Goal: Transaction & Acquisition: Purchase product/service

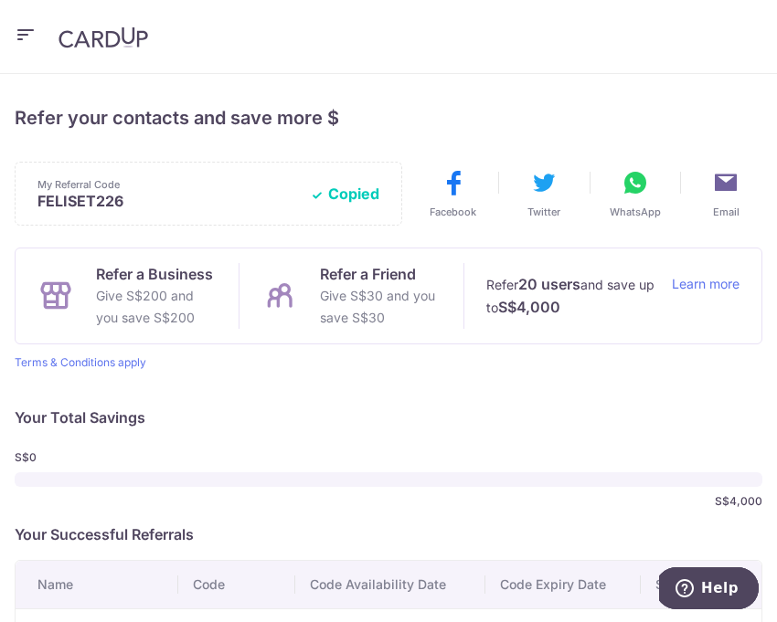
click at [18, 38] on icon "button" at bounding box center [26, 35] width 22 height 23
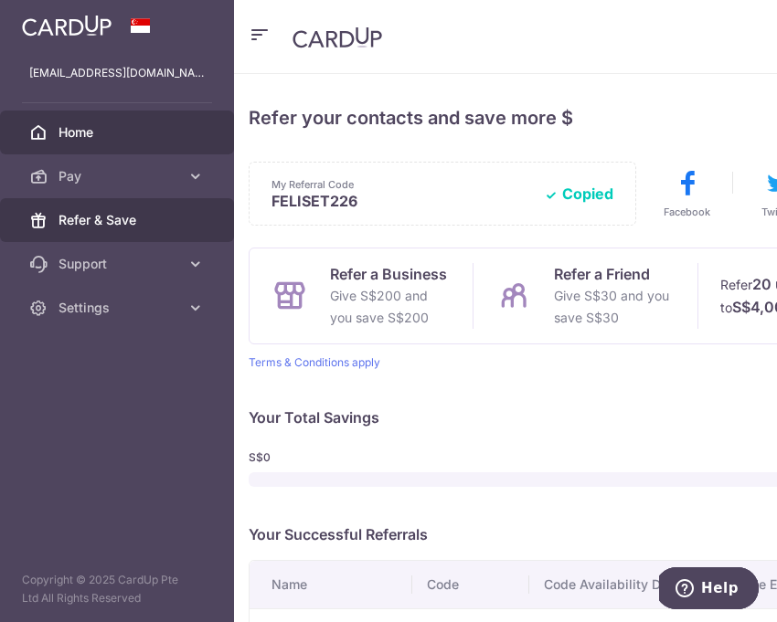
click at [77, 126] on span "Home" at bounding box center [118, 132] width 121 height 18
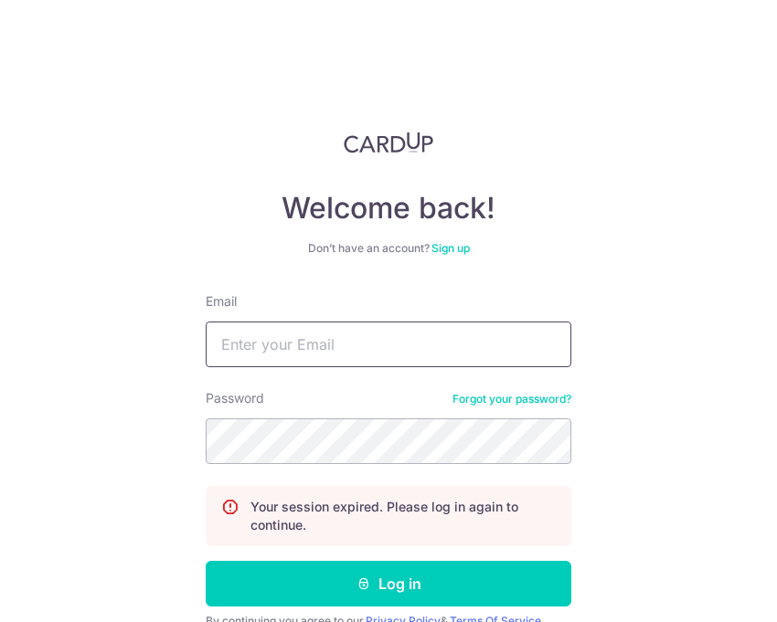
click at [320, 363] on input "Email" at bounding box center [388, 345] width 365 height 46
type input "Felisetyh@gmail.com"
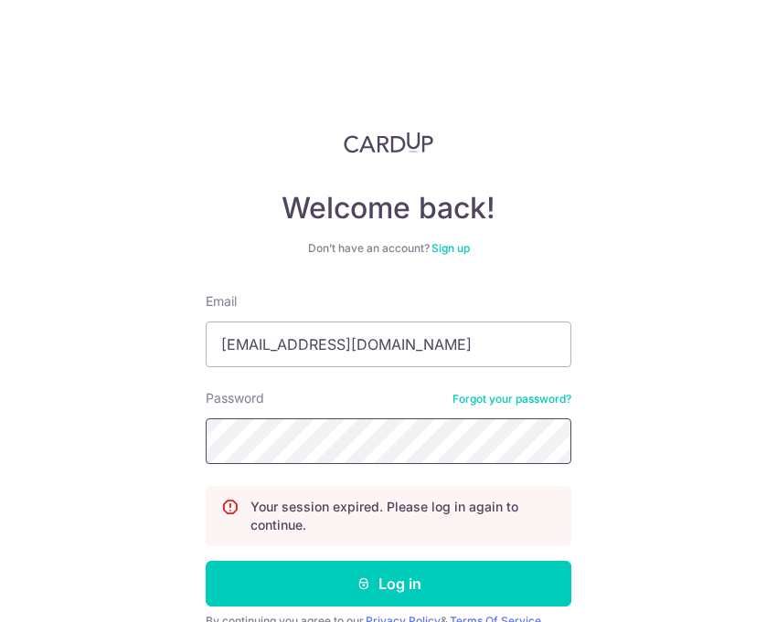
click at [206, 561] on button "Log in" at bounding box center [388, 584] width 365 height 46
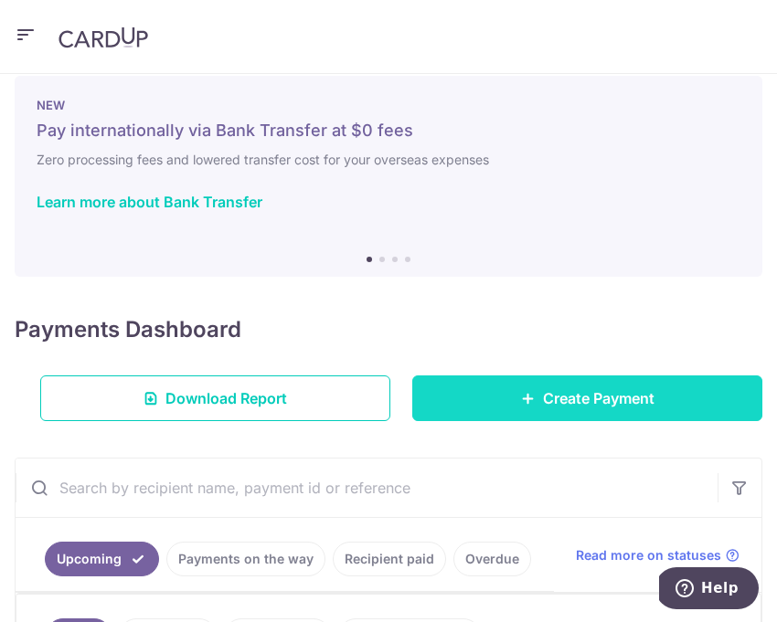
scroll to position [31, 0]
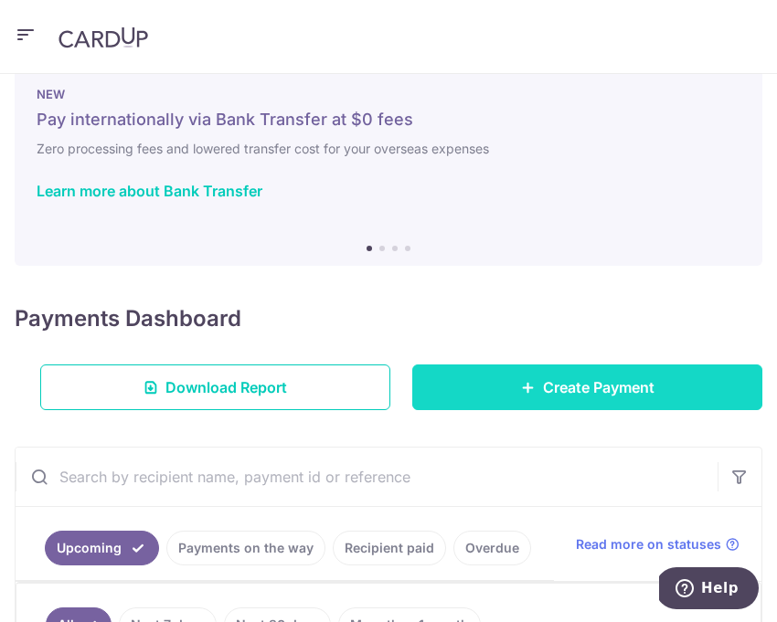
click at [516, 391] on link "Create Payment" at bounding box center [587, 388] width 350 height 46
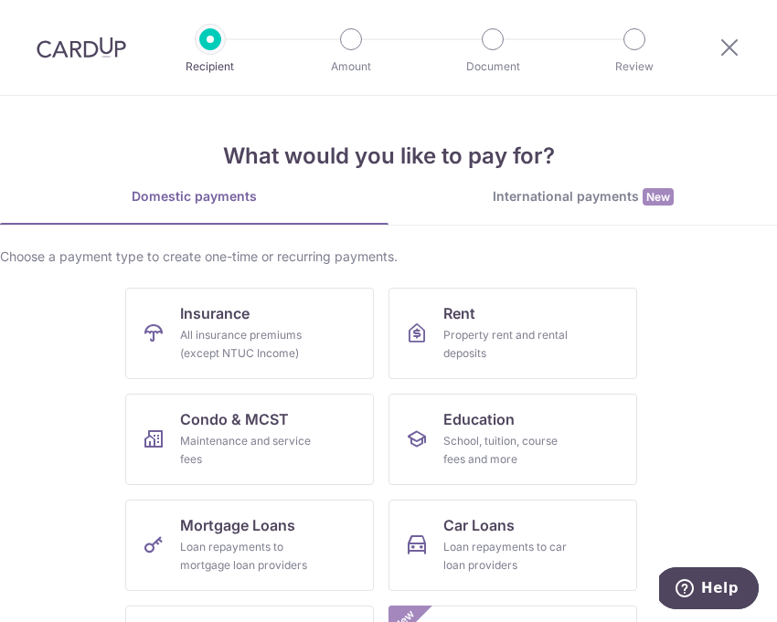
scroll to position [45, 0]
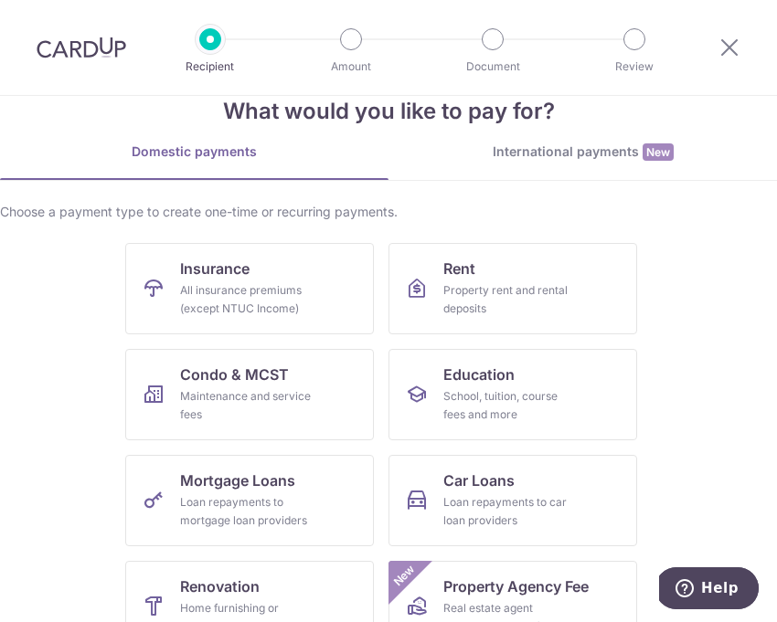
click at [575, 143] on div "International payments New" at bounding box center [582, 152] width 388 height 19
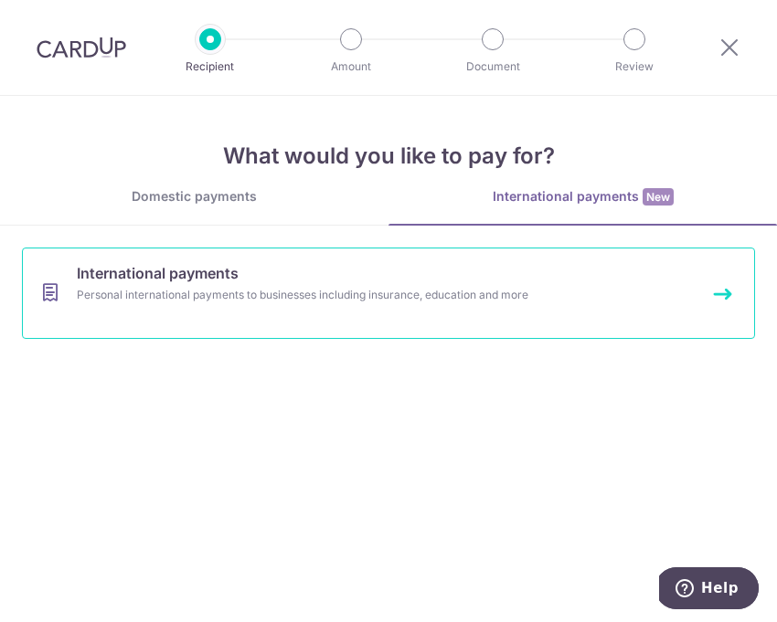
click at [459, 308] on link "International payments Personal international payments to businesses including …" at bounding box center [388, 293] width 733 height 91
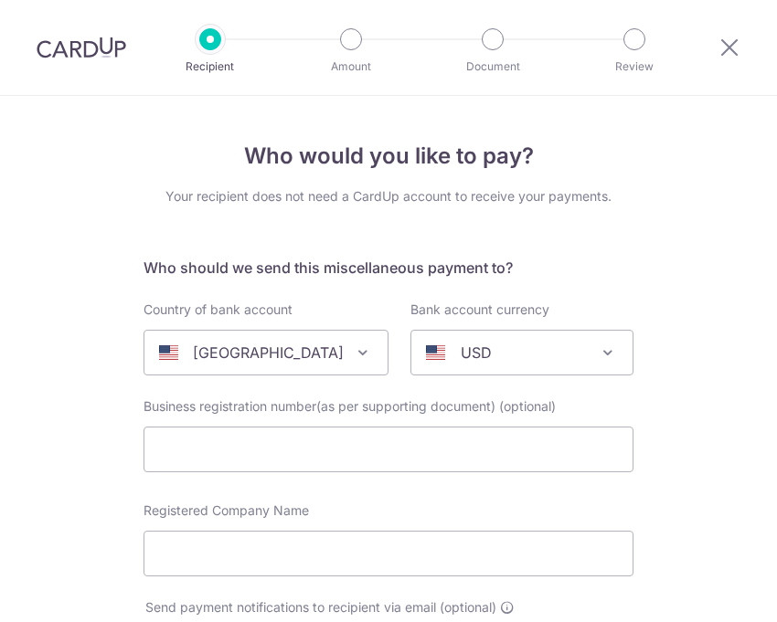
select select
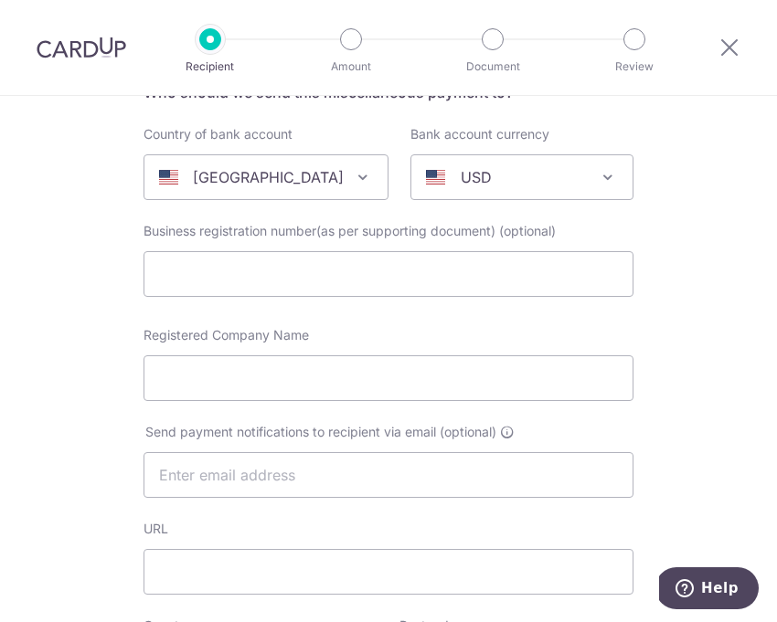
scroll to position [174, 0]
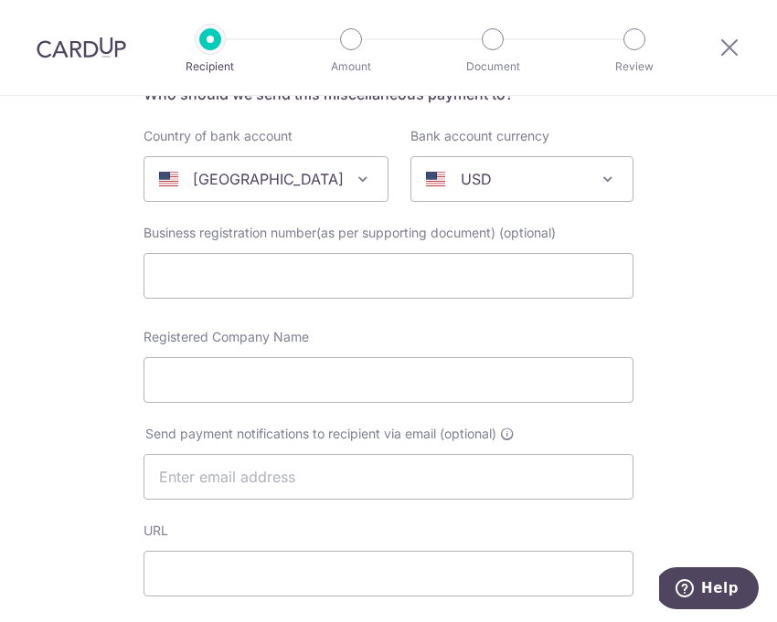
click at [340, 179] on span "United States" at bounding box center [265, 179] width 243 height 44
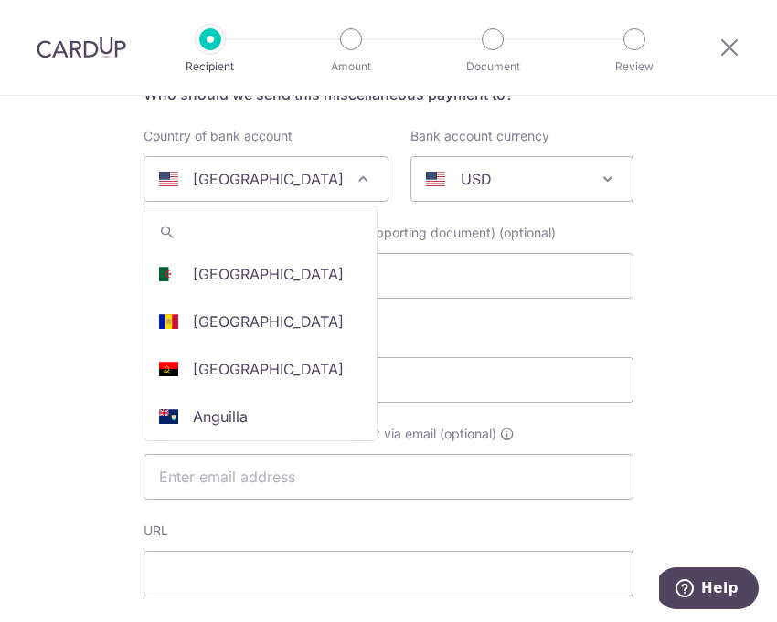
scroll to position [5603, 0]
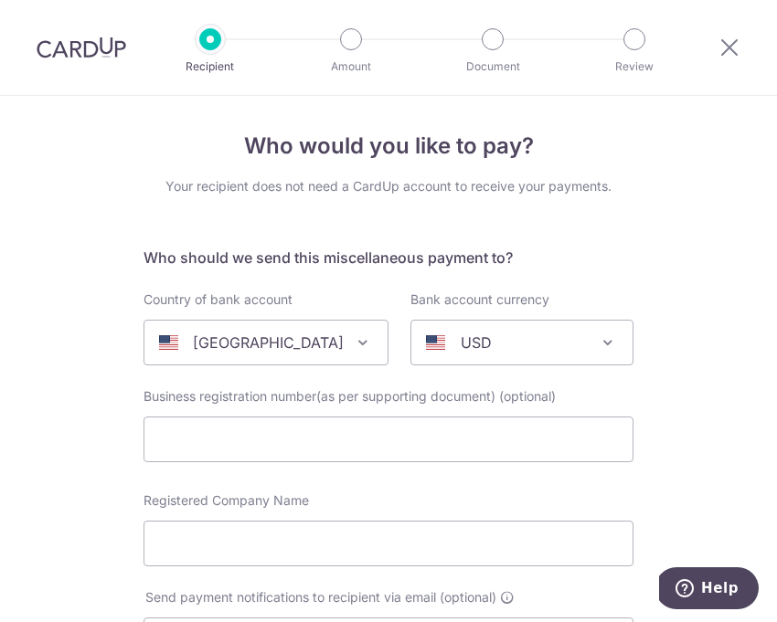
scroll to position [0, 0]
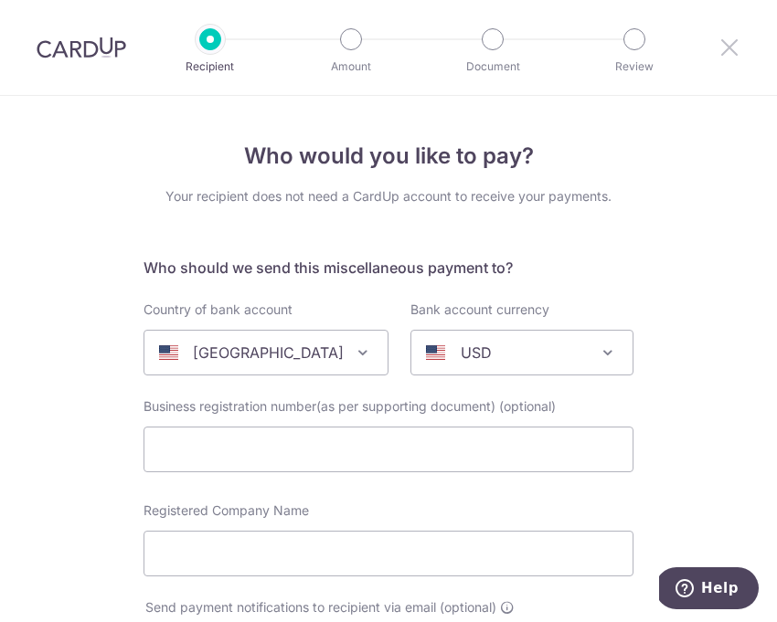
click at [732, 51] on icon at bounding box center [729, 47] width 22 height 23
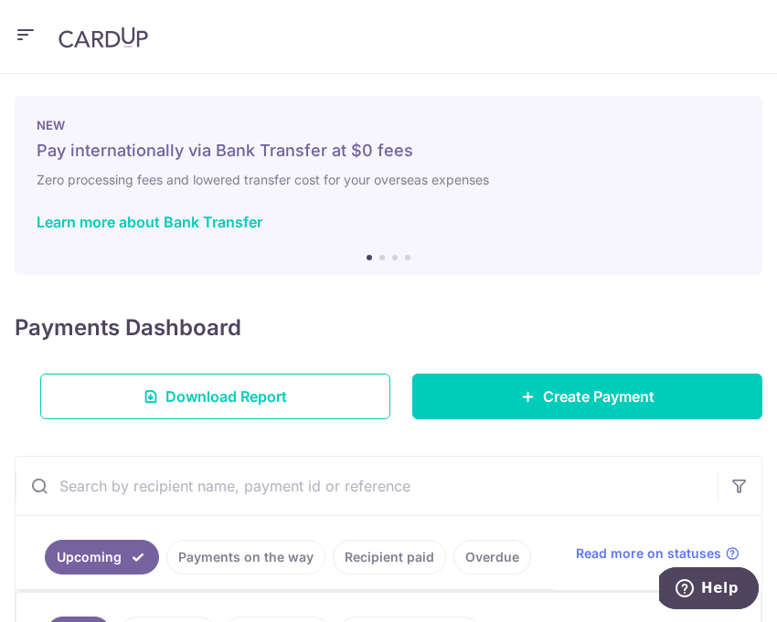
click at [27, 25] on icon "button" at bounding box center [26, 35] width 22 height 23
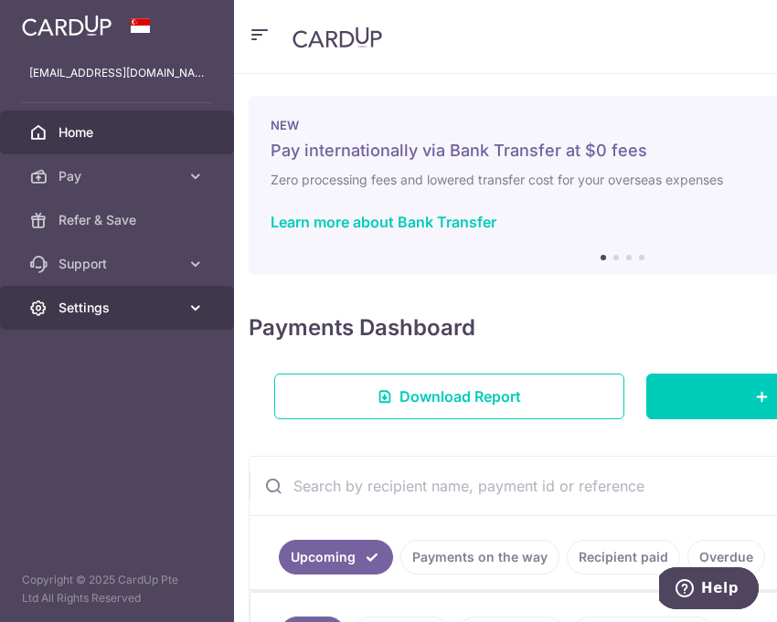
click at [118, 291] on link "Settings" at bounding box center [117, 308] width 234 height 44
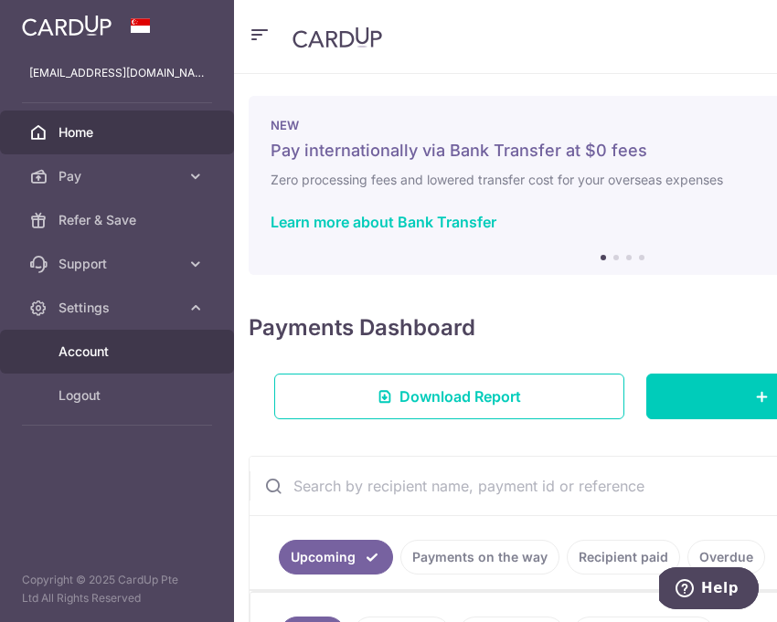
click at [88, 352] on span "Account" at bounding box center [118, 352] width 121 height 18
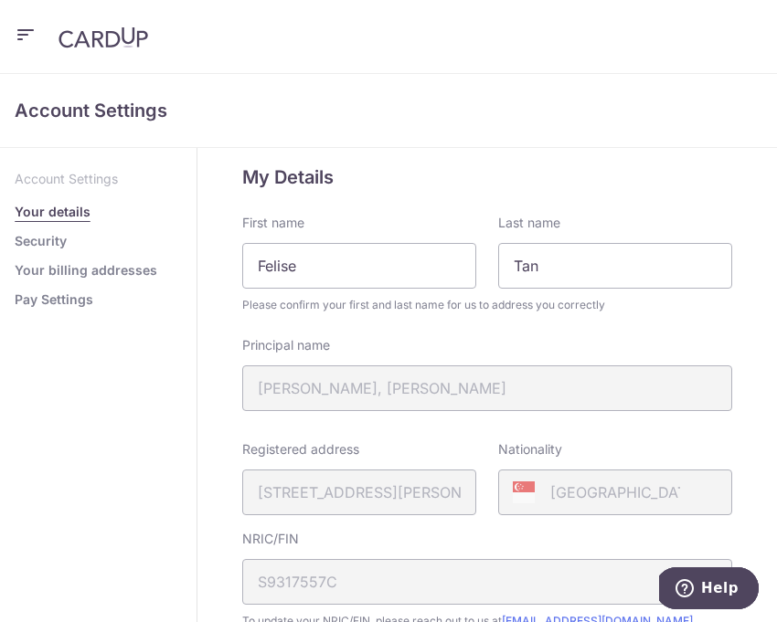
click at [55, 263] on link "Your billing addresses" at bounding box center [86, 270] width 143 height 18
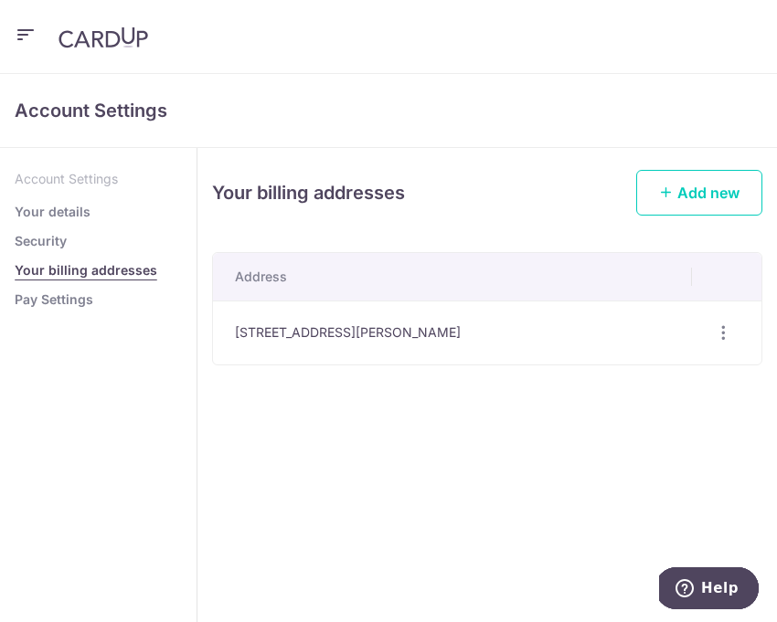
click at [52, 240] on link "Security" at bounding box center [41, 241] width 52 height 18
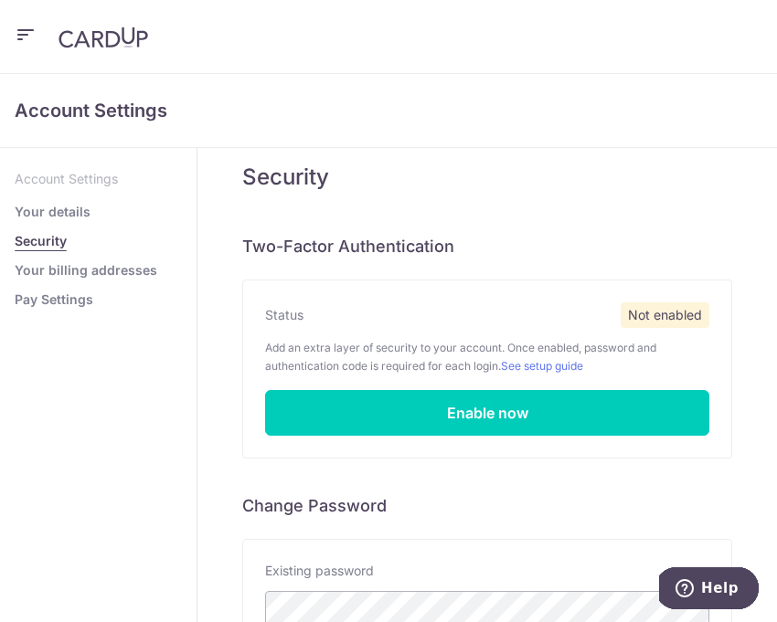
click at [39, 302] on link "Pay Settings" at bounding box center [54, 300] width 79 height 18
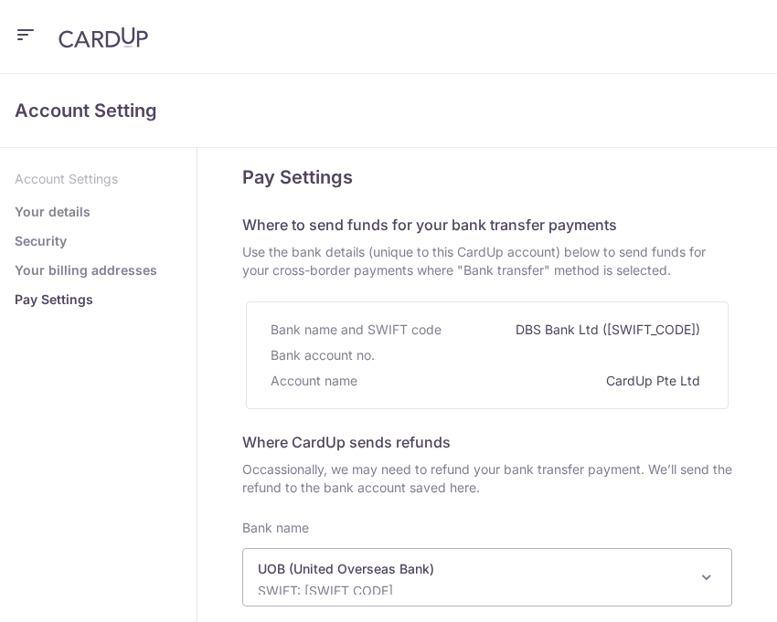
select select "18"
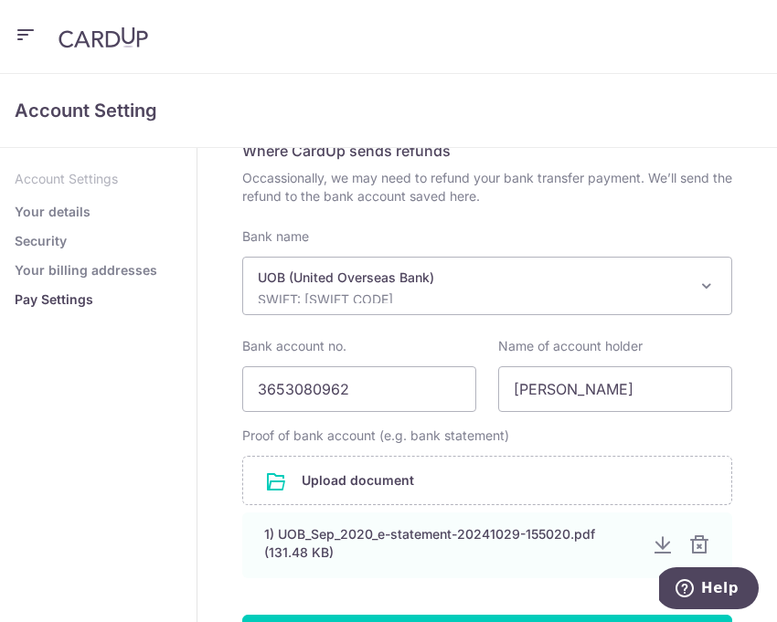
scroll to position [258, 0]
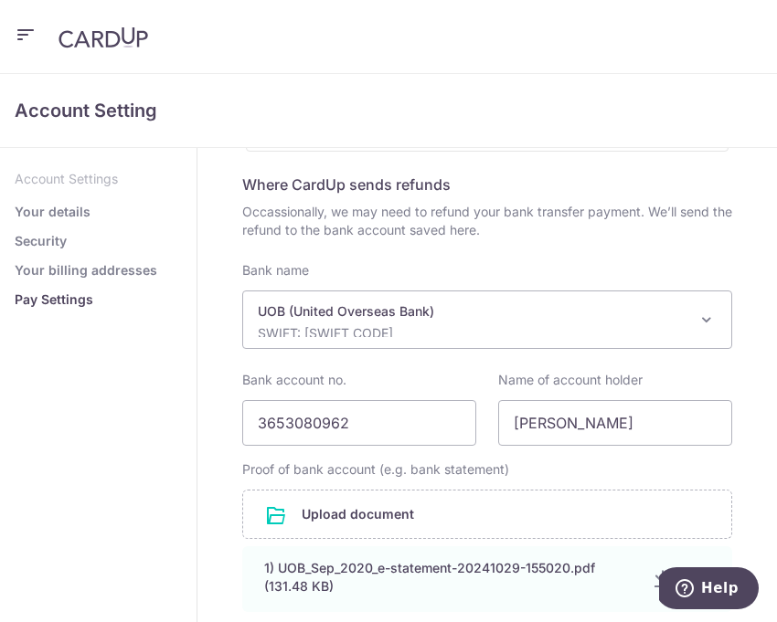
click at [59, 215] on link "Your details" at bounding box center [53, 212] width 76 height 18
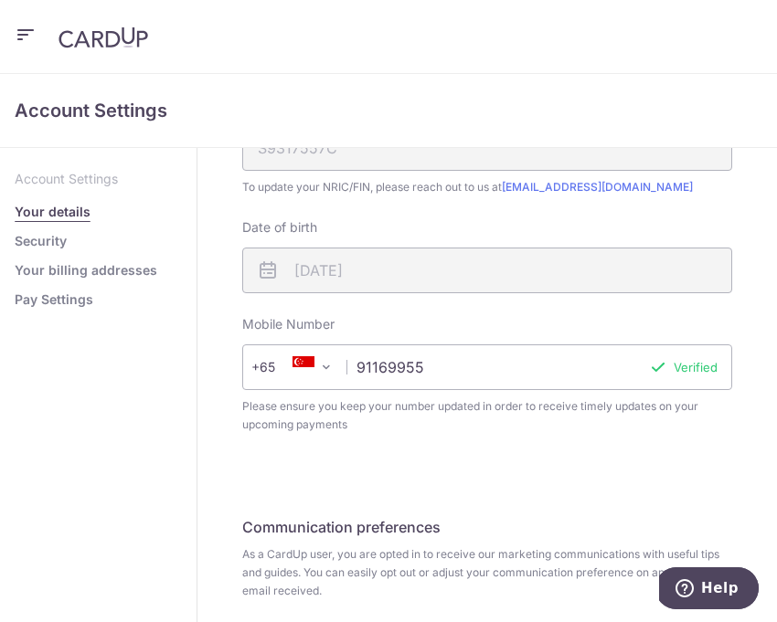
scroll to position [566, 0]
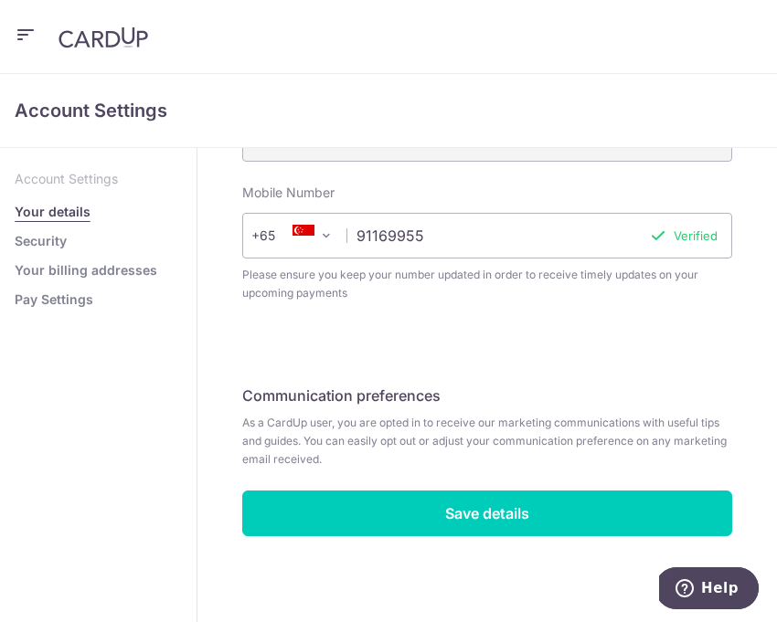
select select "18"
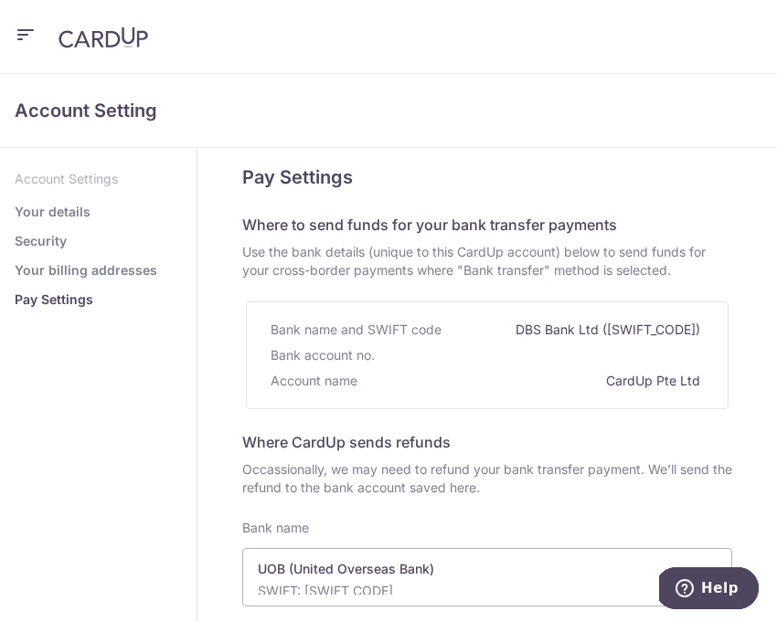
click at [23, 40] on icon "button" at bounding box center [26, 35] width 22 height 23
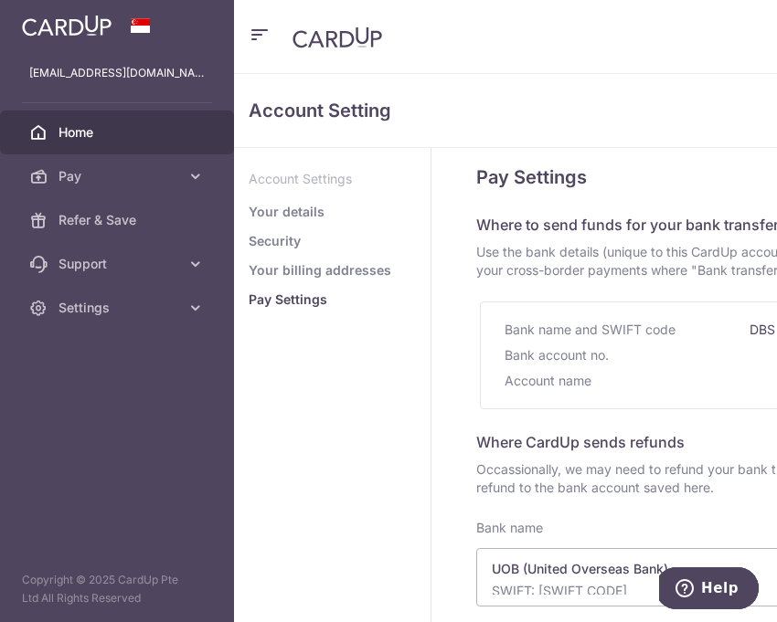
click at [68, 132] on span "Home" at bounding box center [118, 132] width 121 height 18
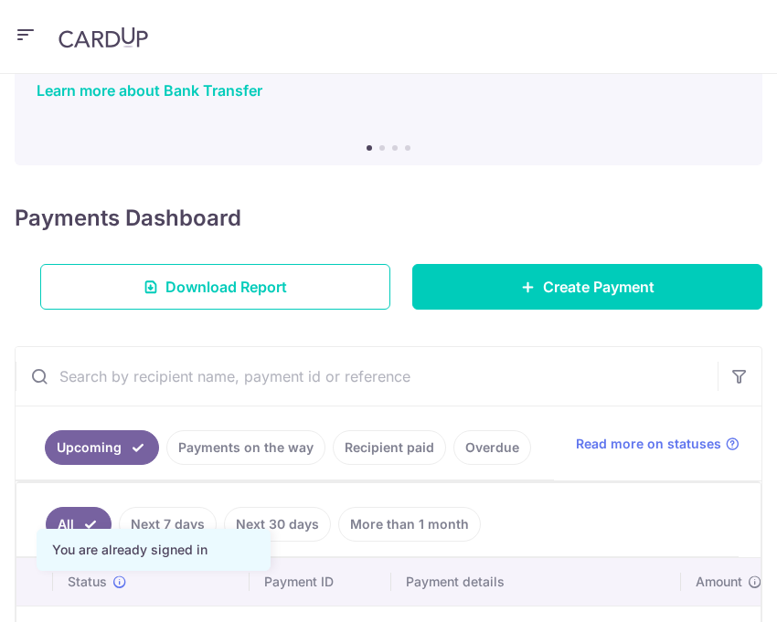
scroll to position [140, 0]
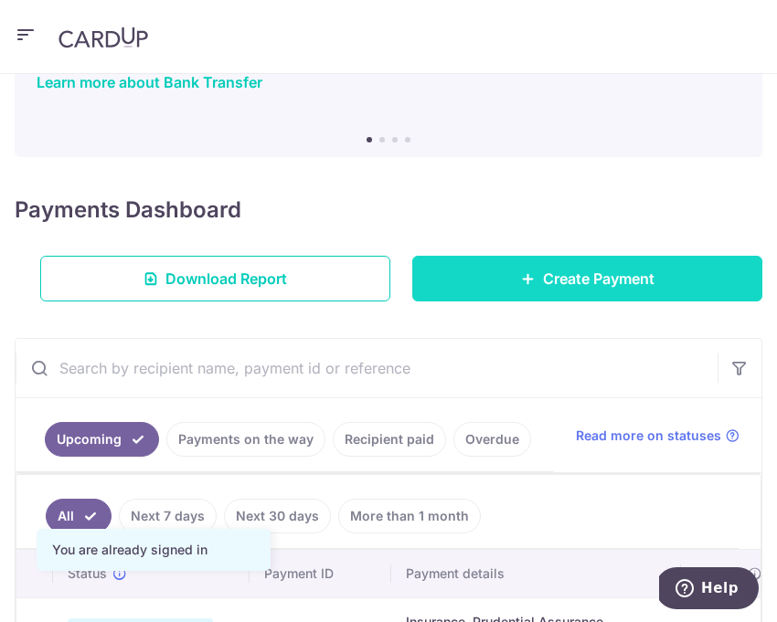
click at [546, 290] on link "Create Payment" at bounding box center [587, 279] width 350 height 46
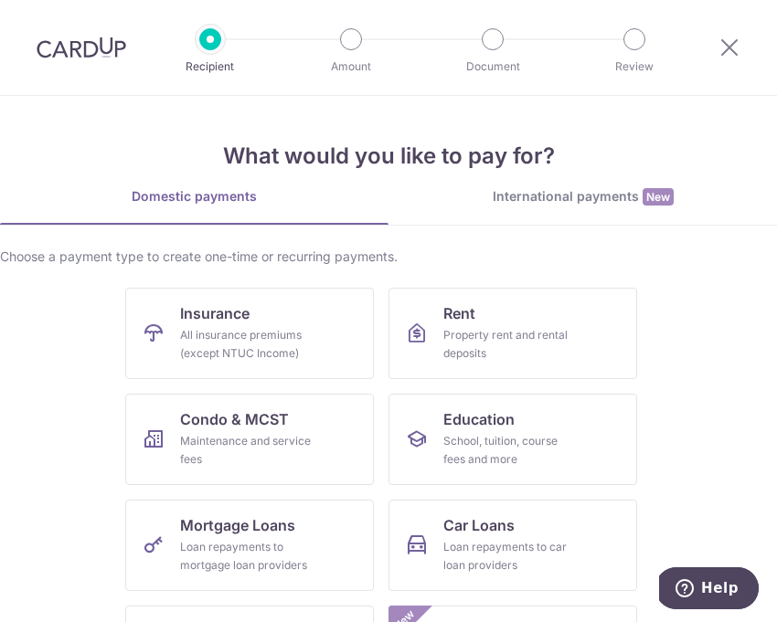
scroll to position [48, 0]
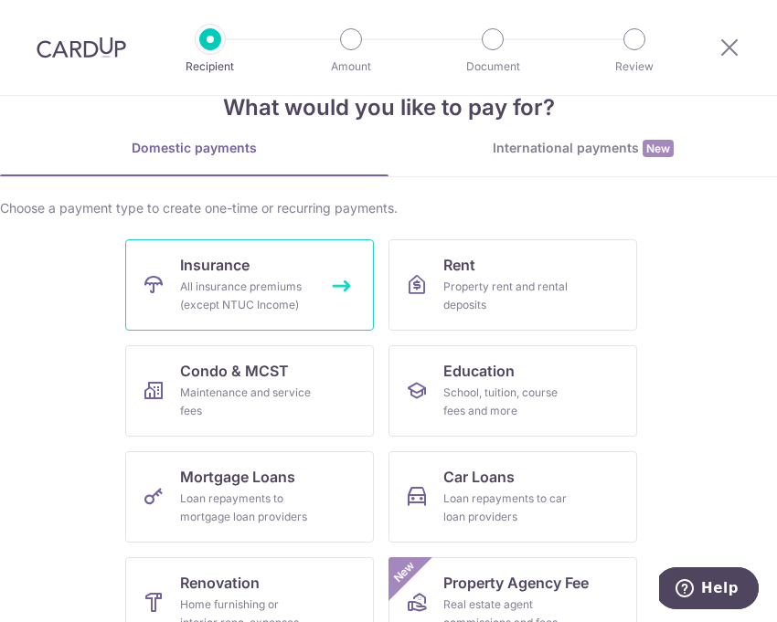
click at [311, 312] on div "All insurance premiums (except NTUC Income)" at bounding box center [246, 296] width 132 height 37
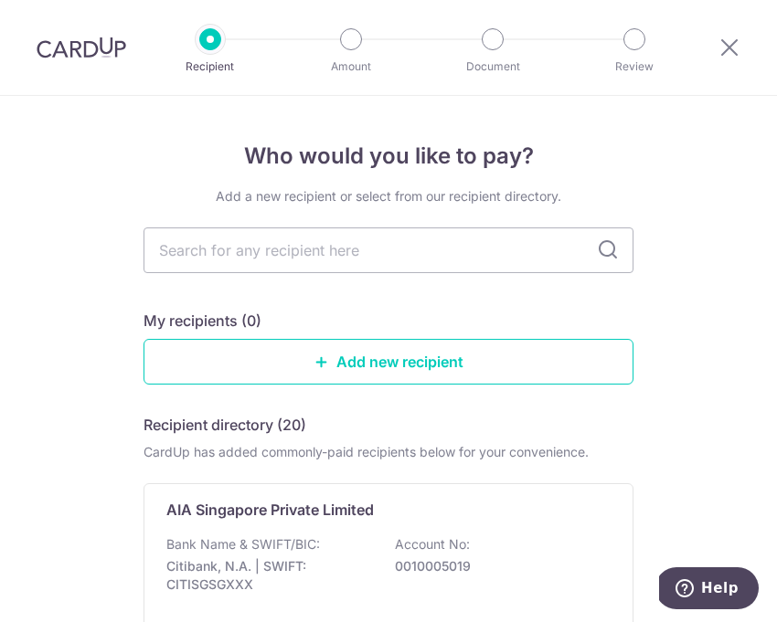
scroll to position [79, 0]
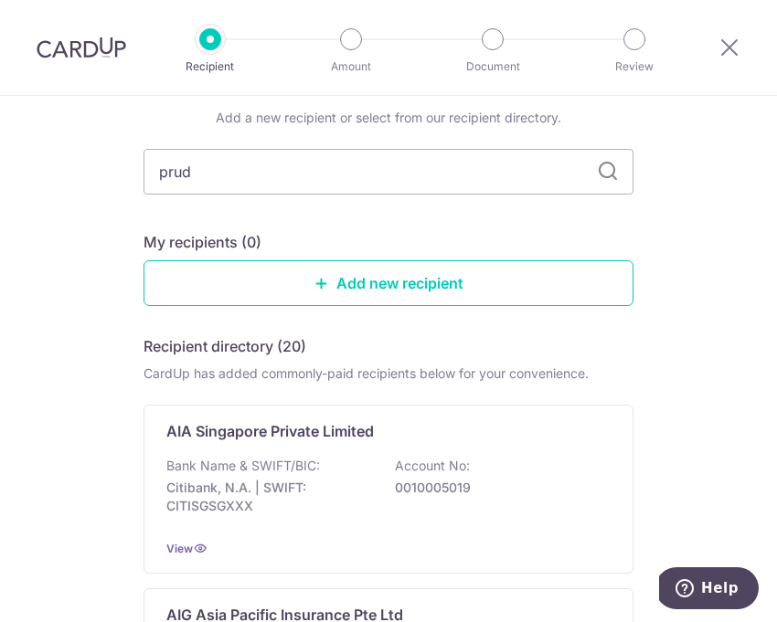
type input "prude"
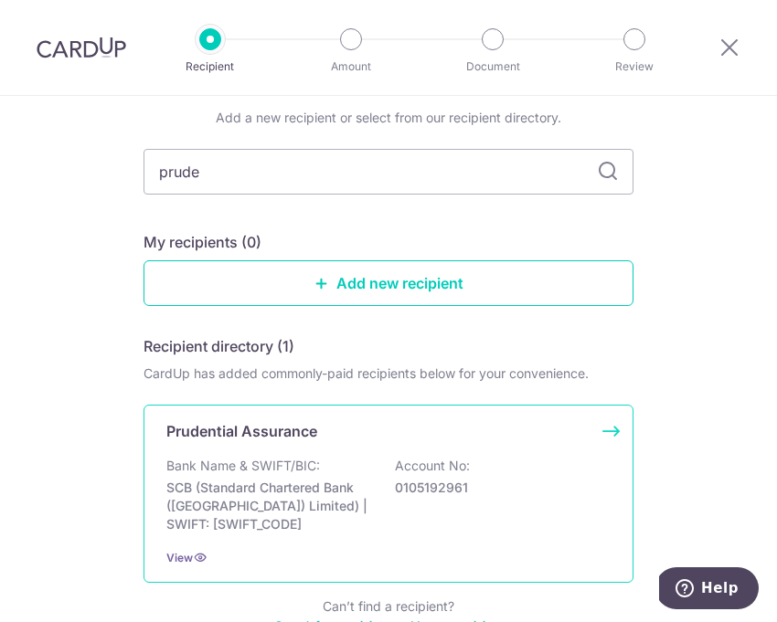
click at [371, 449] on div "Prudential Assurance Bank Name & SWIFT/BIC: SCB (Standard Chartered Bank (Singa…" at bounding box center [388, 494] width 490 height 178
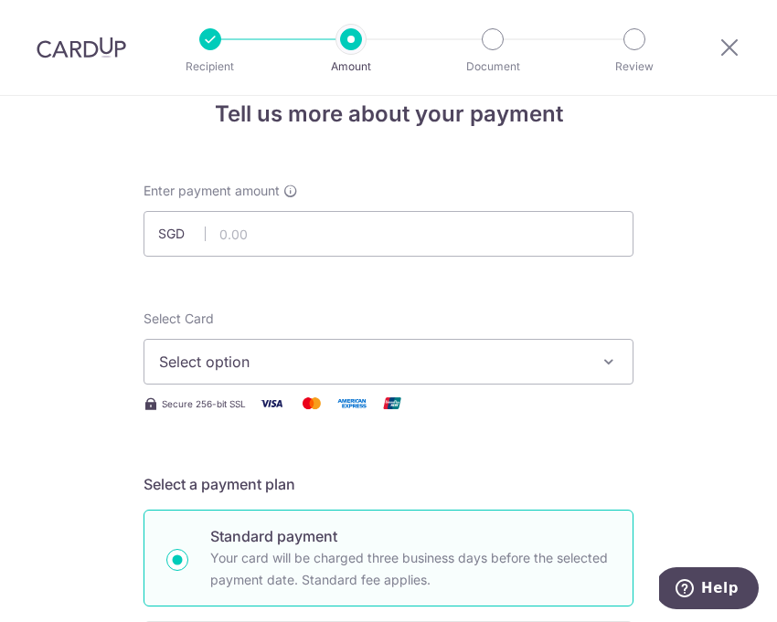
scroll to position [92, 0]
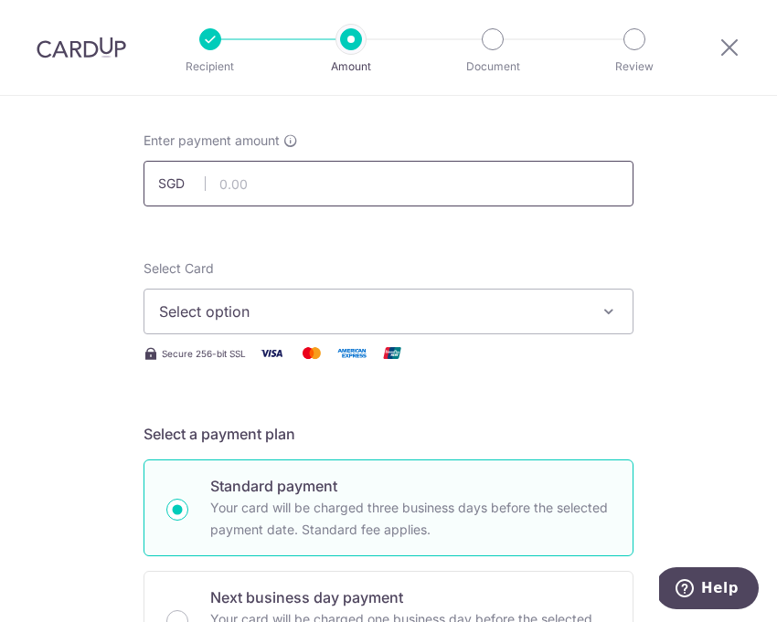
click at [328, 183] on input "text" at bounding box center [388, 184] width 490 height 46
click at [544, 319] on span "Select option" at bounding box center [372, 312] width 426 height 22
type input "100.00"
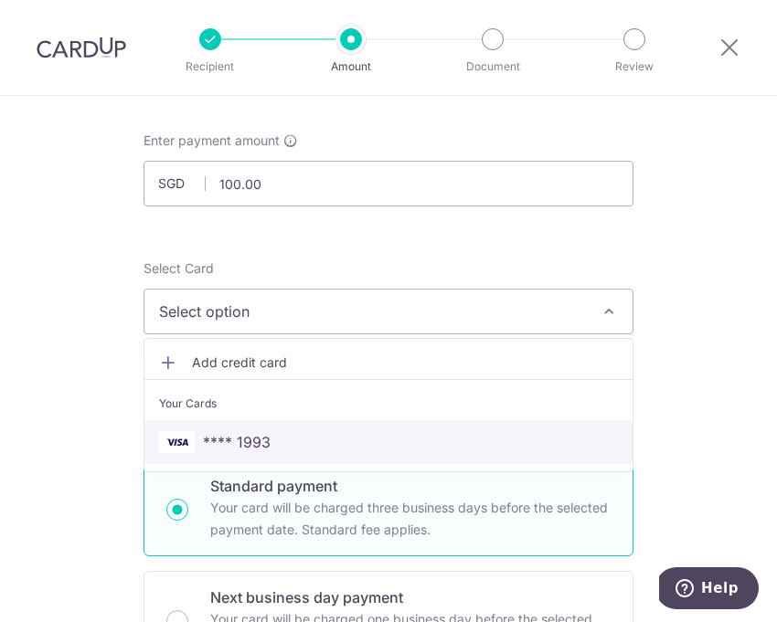
click at [433, 443] on span "**** 1993" at bounding box center [388, 442] width 459 height 22
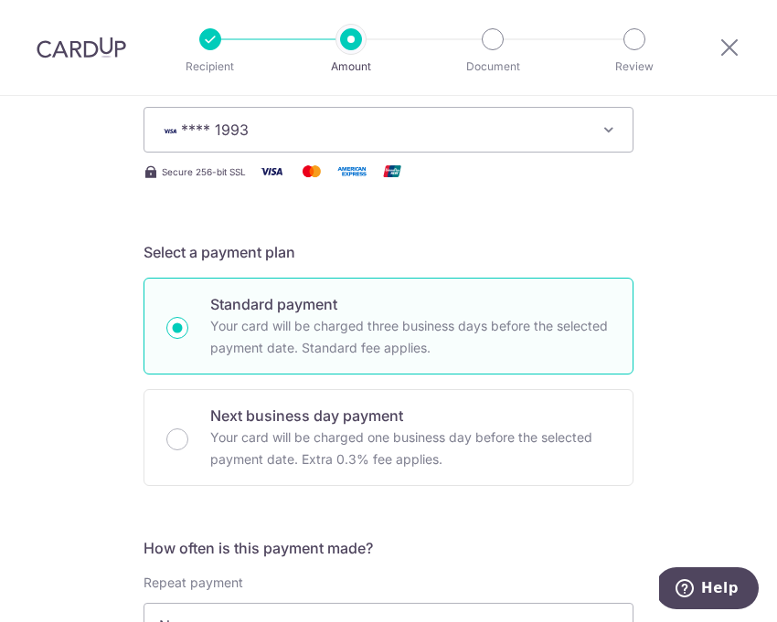
scroll to position [285, 0]
